Goal: Transaction & Acquisition: Purchase product/service

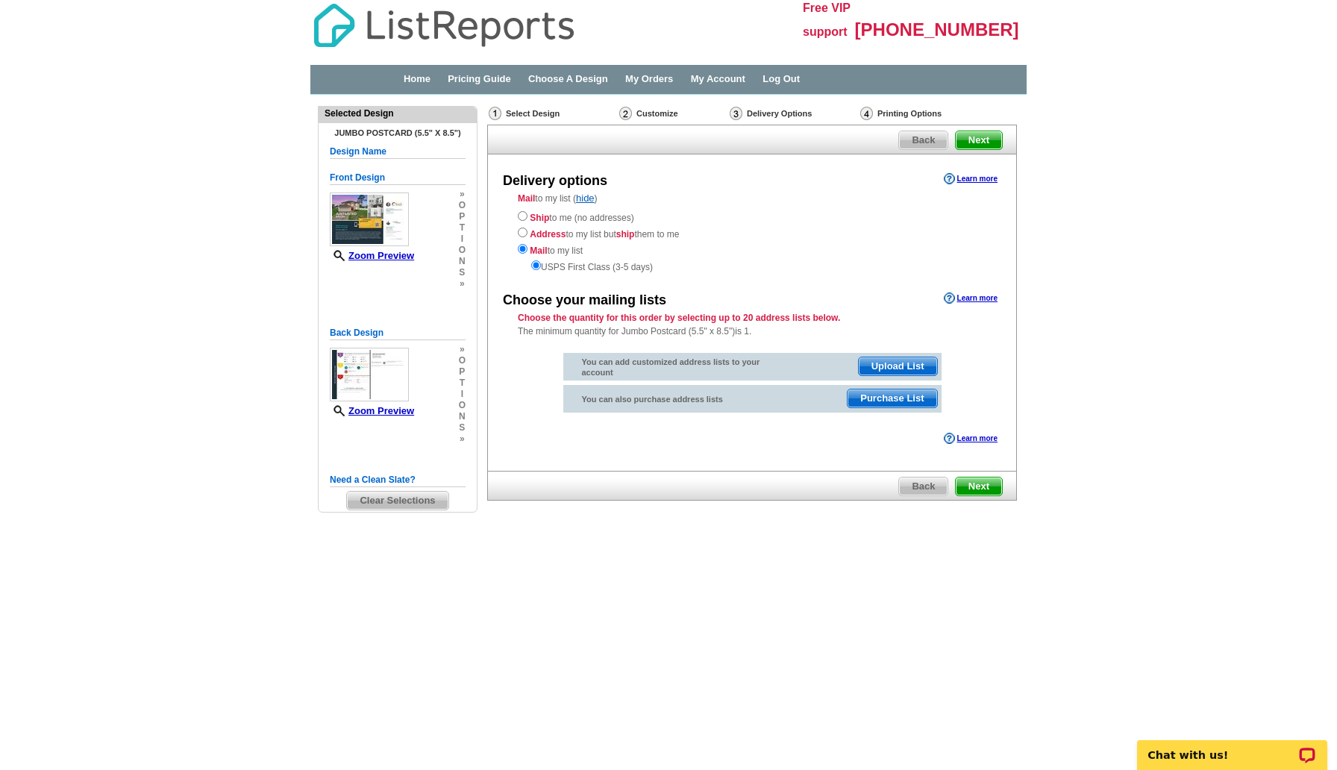
click at [524, 221] on div "Ship to me (no addresses) Address to my list but ship them to me Mail to my lis…" at bounding box center [752, 241] width 468 height 66
click at [524, 217] on input "radio" at bounding box center [523, 216] width 10 height 10
radio input "true"
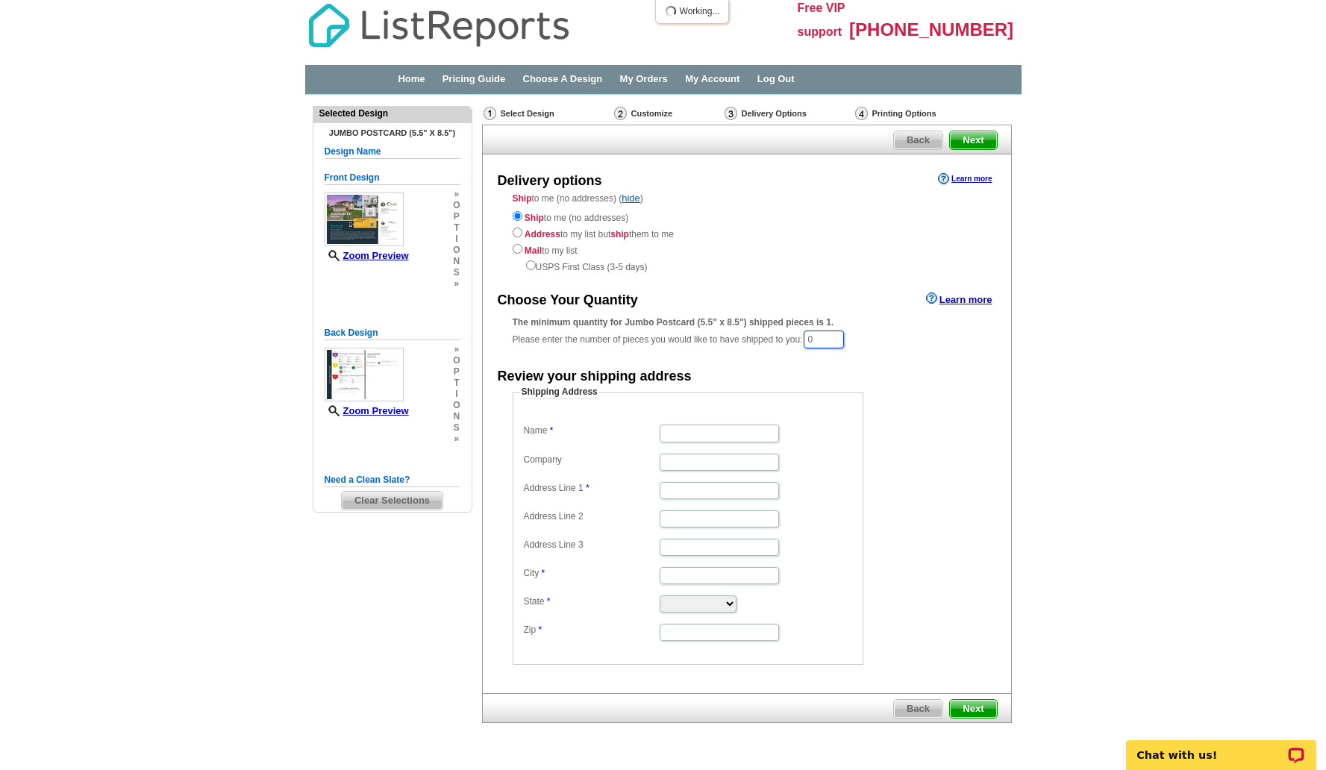
drag, startPoint x: 834, startPoint y: 339, endPoint x: 798, endPoint y: 342, distance: 36.0
click at [800, 342] on div "The minimum quantity for Jumbo Postcard (5.5" x 8.5") shipped pieces is 1. Plea…" at bounding box center [746, 333] width 468 height 34
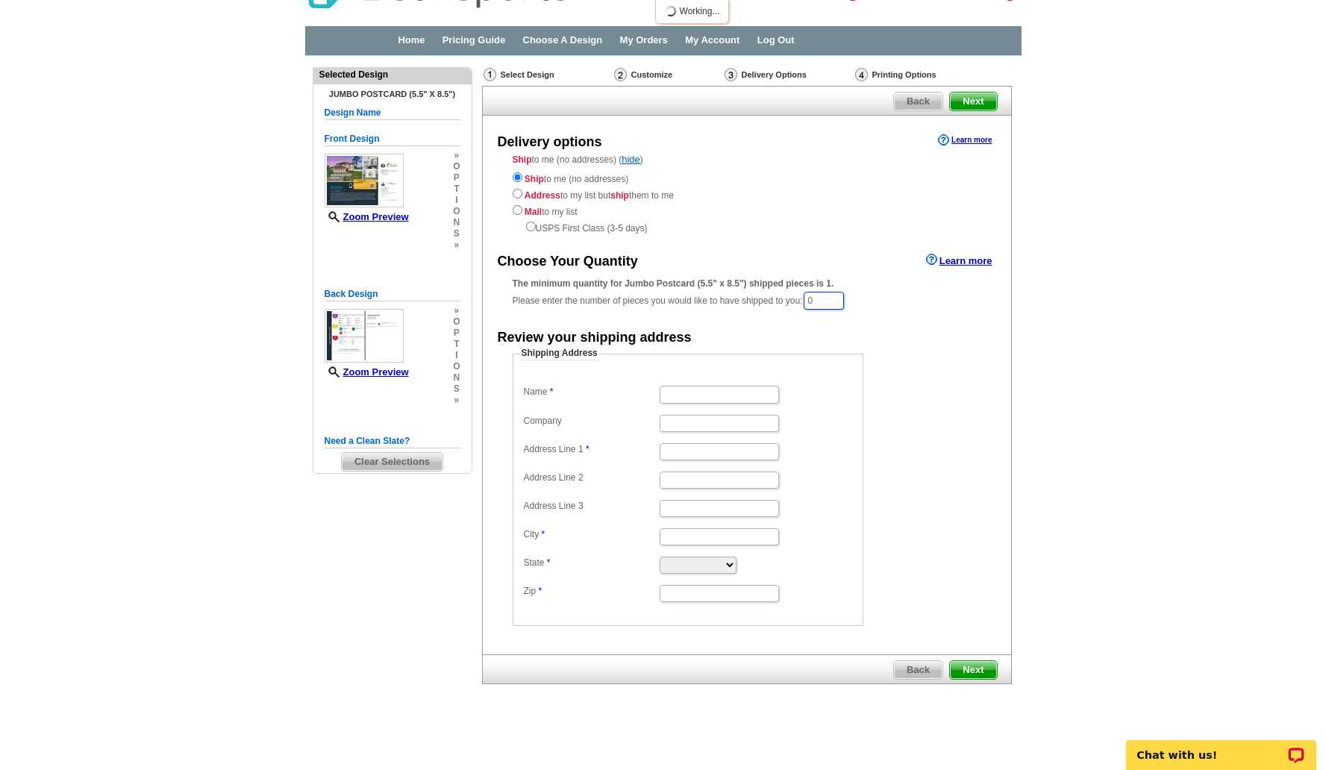
scroll to position [41, 0]
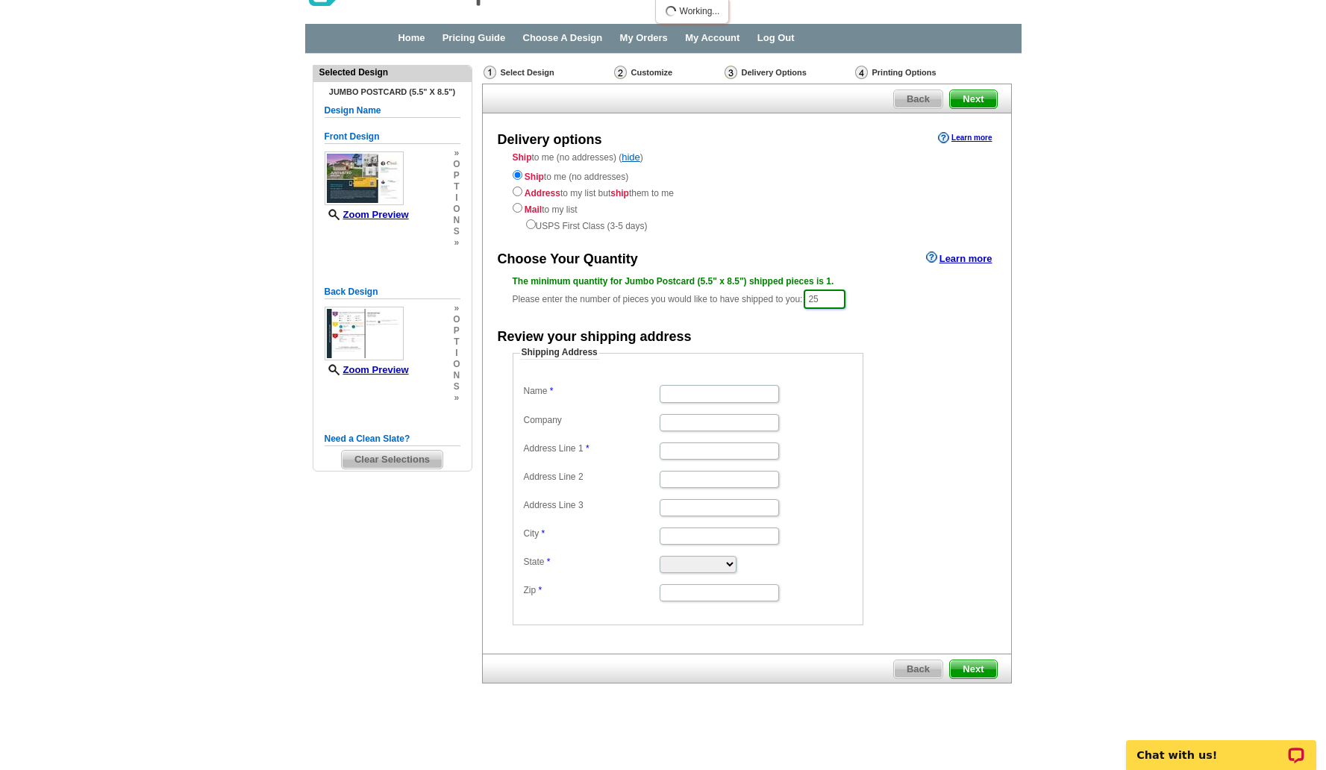
type input "25"
click at [970, 662] on span "Next" at bounding box center [973, 669] width 46 height 18
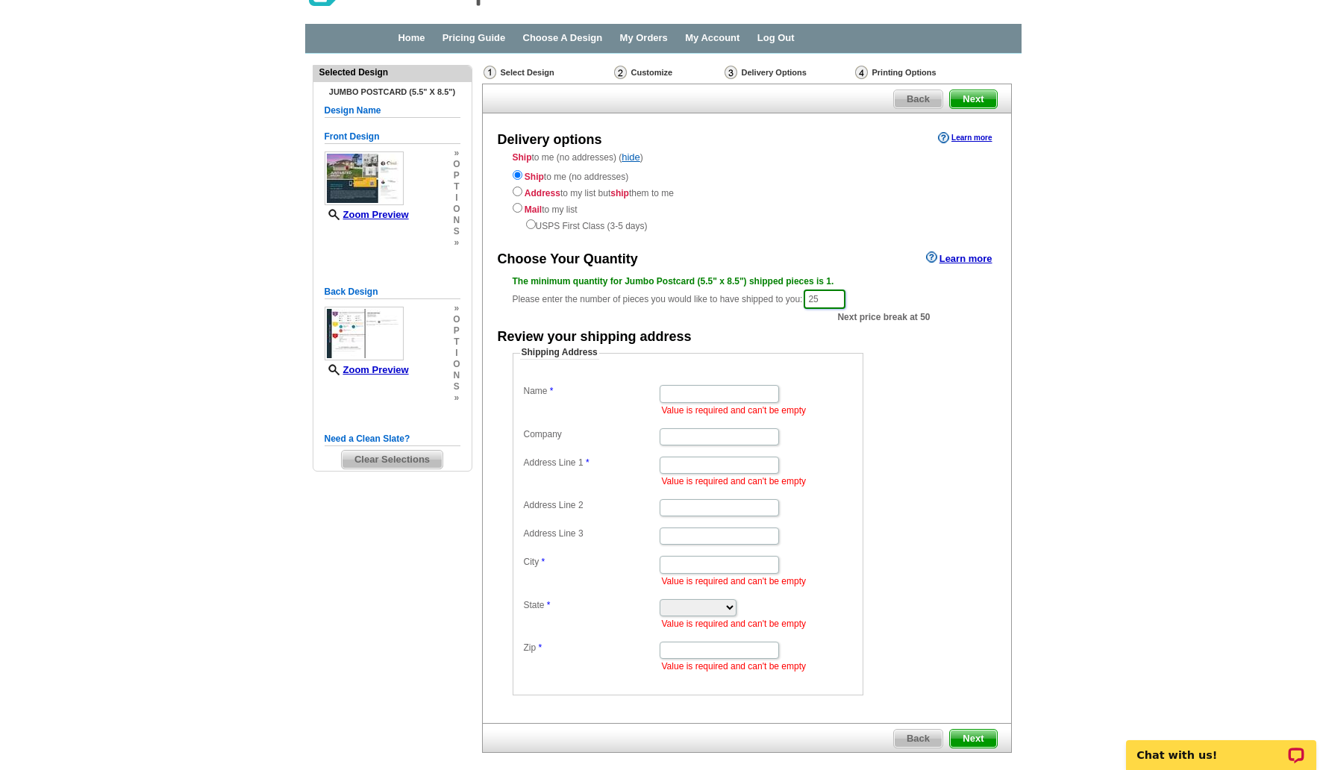
click at [794, 297] on div "The minimum quantity for Jumbo Postcard (5.5" x 8.5") shipped pieces is 1. Plea…" at bounding box center [746, 293] width 468 height 36
click at [828, 204] on div "Ship to me (no addresses) Address to my list but ship them to me Mail to my lis…" at bounding box center [746, 200] width 468 height 66
click at [695, 469] on input "Address Line 1" at bounding box center [718, 465] width 119 height 17
type input "106 hadley drive"
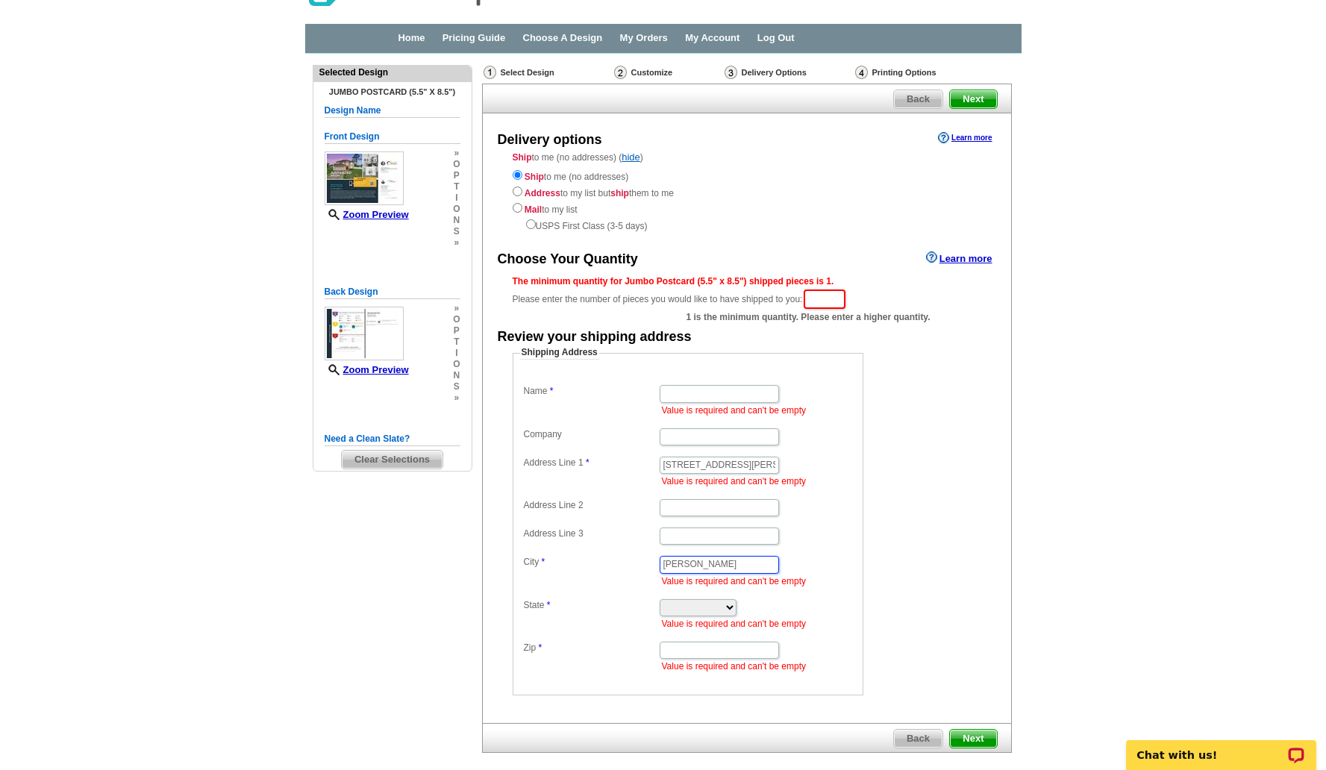
type input "[PERSON_NAME]"
select select "FL"
type input "32771"
click at [691, 396] on input "Name" at bounding box center [718, 393] width 119 height 17
type input "[PERSON_NAME]"
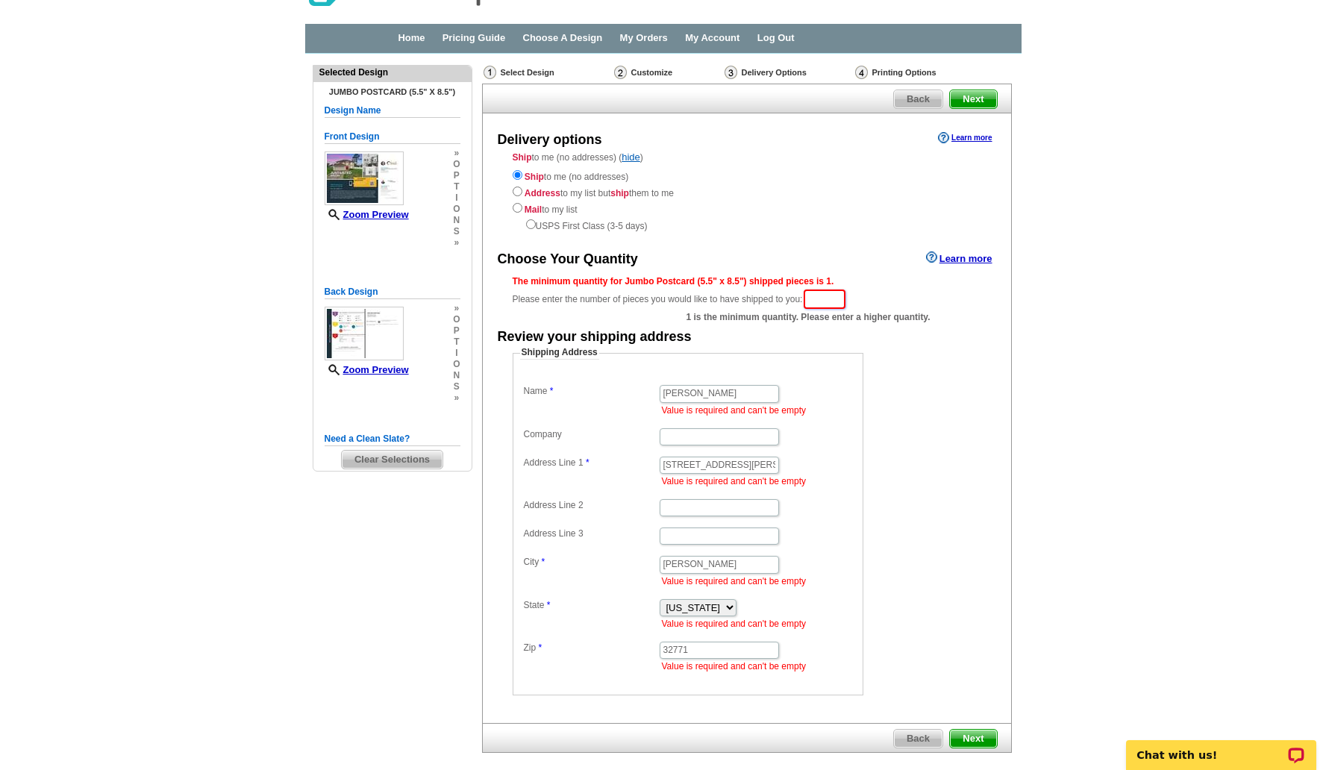
click at [831, 290] on input "text" at bounding box center [824, 298] width 42 height 19
type input "250"
click at [927, 363] on form "Shipping Address Name Joshua Wheaton Value is required and can't be empty Compa…" at bounding box center [746, 520] width 468 height 349
click at [971, 741] on span "Next" at bounding box center [973, 739] width 46 height 18
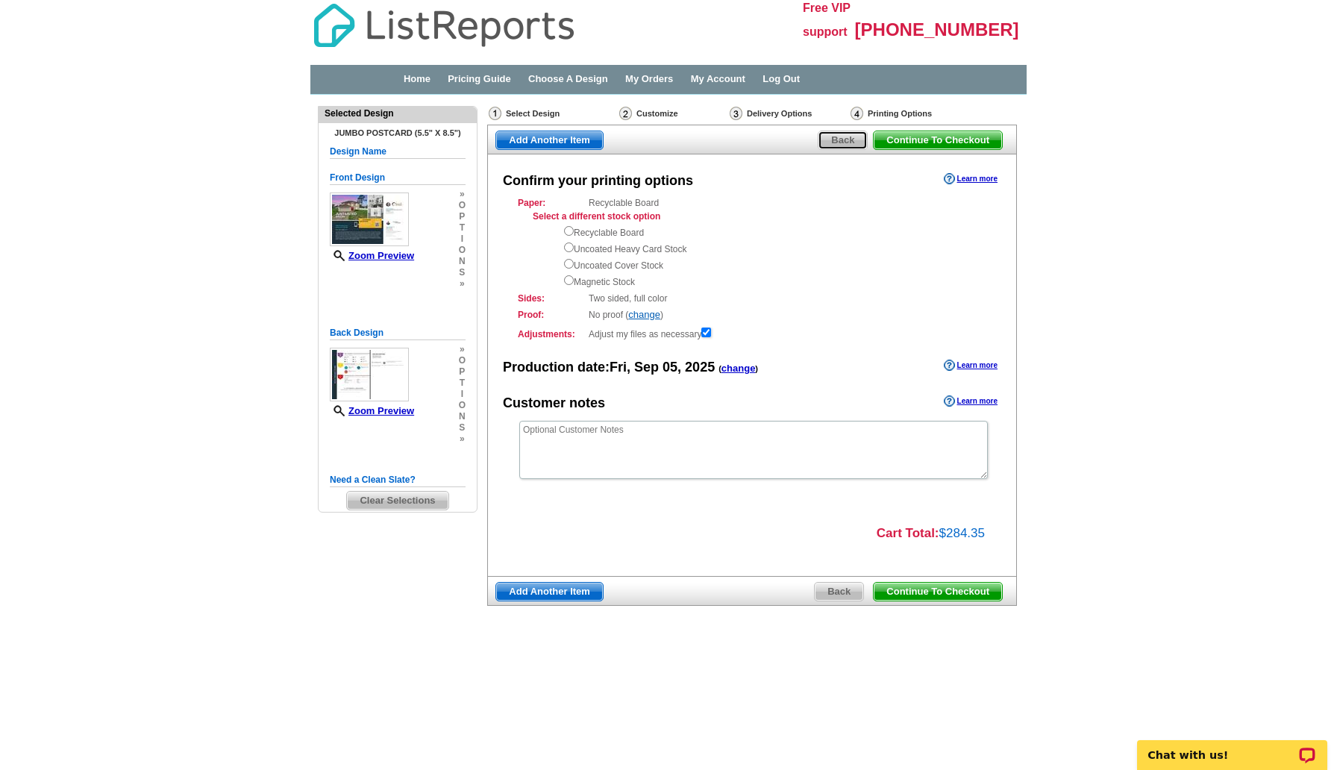
click at [840, 138] on span "Back" at bounding box center [842, 140] width 48 height 18
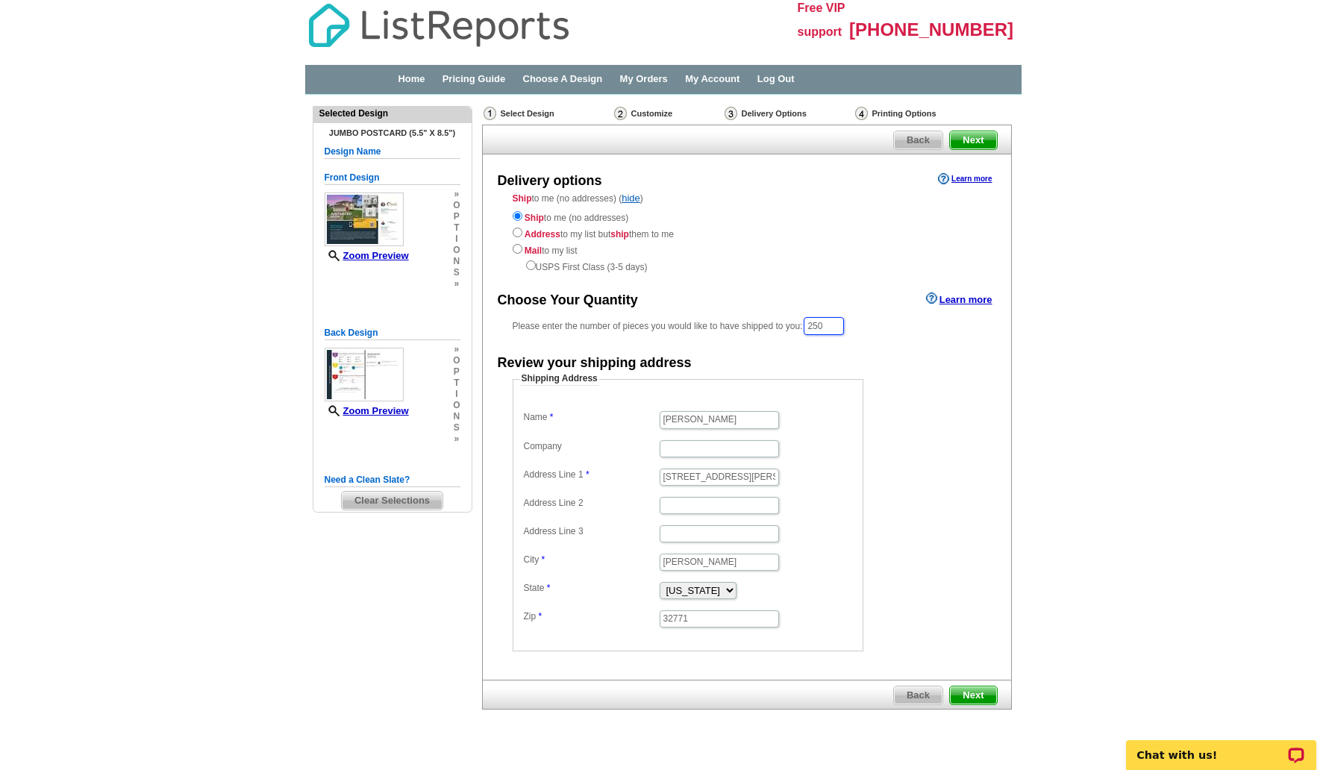
drag, startPoint x: 832, startPoint y: 327, endPoint x: 797, endPoint y: 327, distance: 35.1
click at [797, 327] on div "Please enter the number of pieces you would like to have shipped to you: 250" at bounding box center [746, 326] width 468 height 21
type input "500"
click at [978, 453] on form "Shipping Address Name [PERSON_NAME] Company Address Line 1 [STREET_ADDRESS][PER…" at bounding box center [746, 513] width 468 height 279
click at [965, 691] on span "Next" at bounding box center [973, 697] width 46 height 18
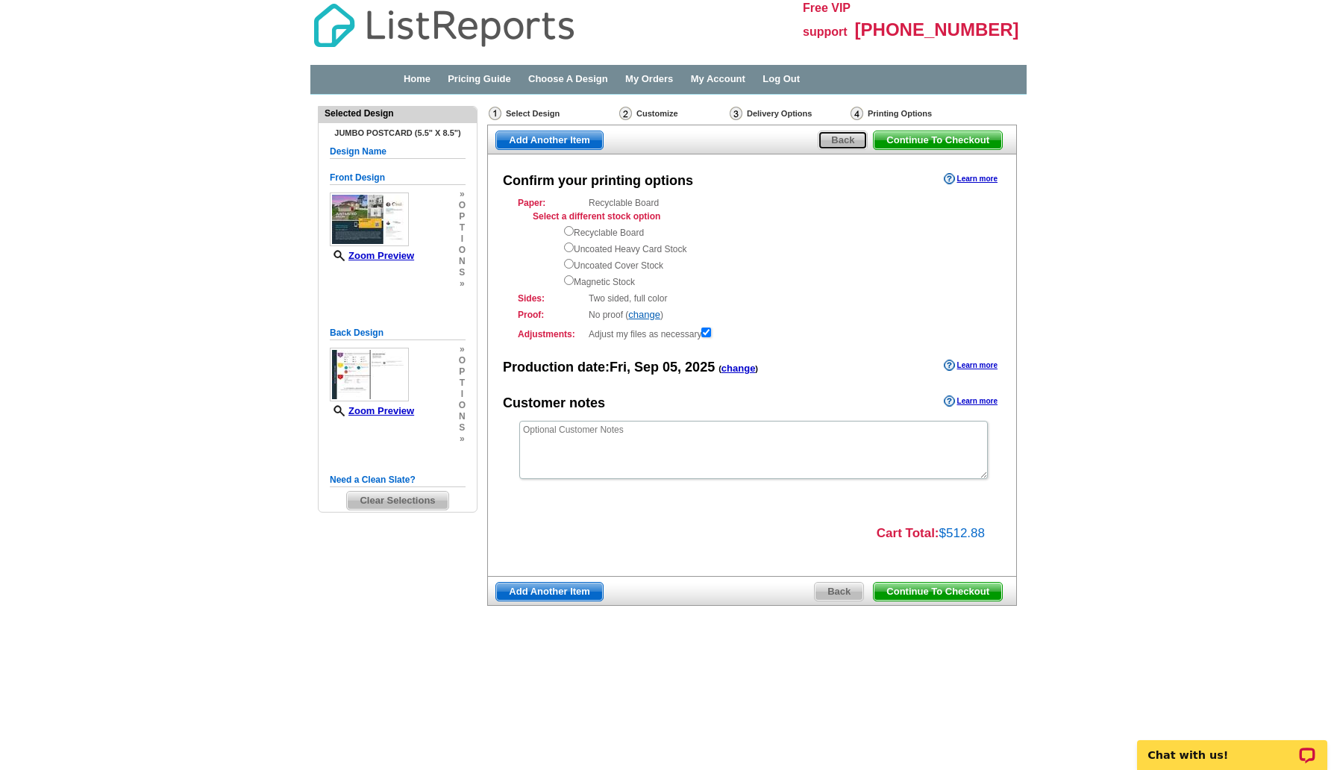
click at [833, 142] on span "Back" at bounding box center [842, 140] width 48 height 18
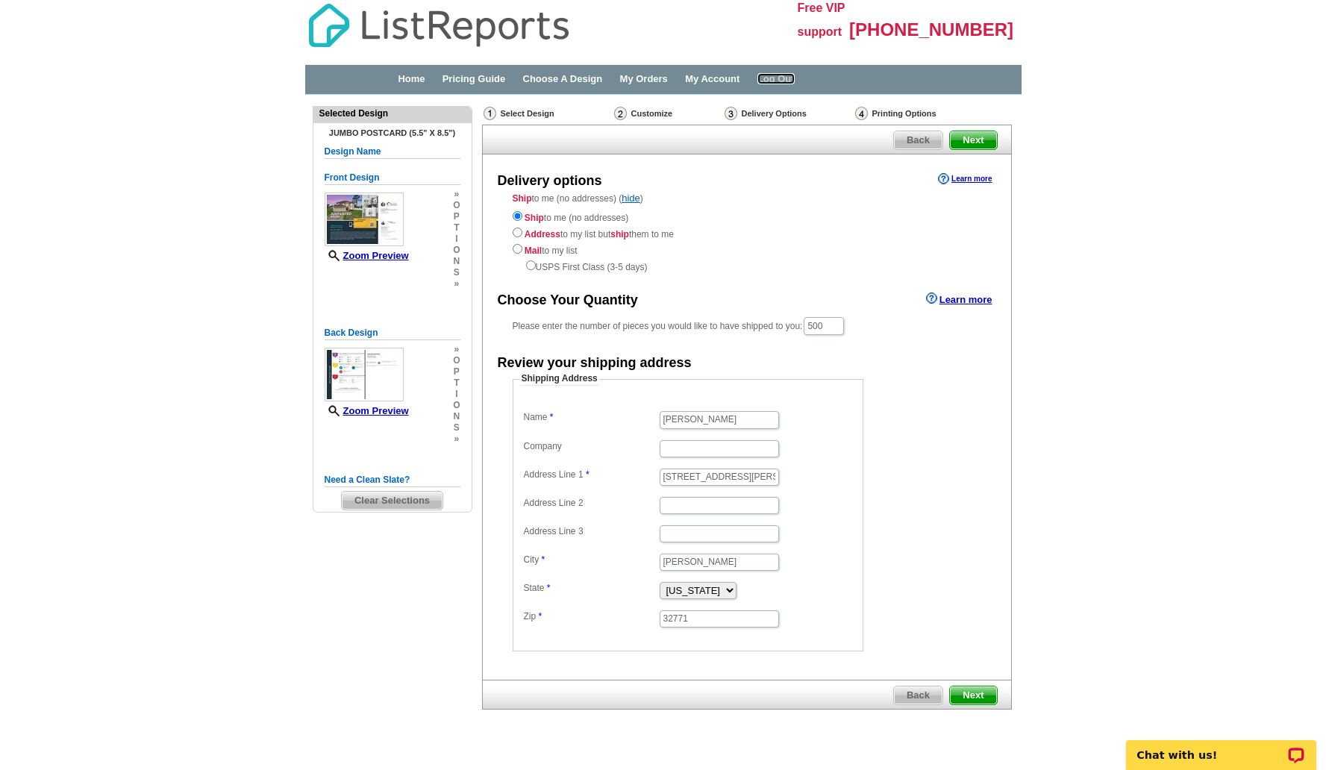
click at [794, 76] on link "Log Out" at bounding box center [775, 78] width 37 height 11
